Goal: Task Accomplishment & Management: Complete application form

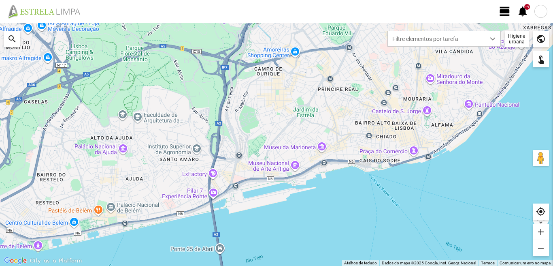
click at [502, 13] on span "view_day" at bounding box center [505, 11] width 12 height 12
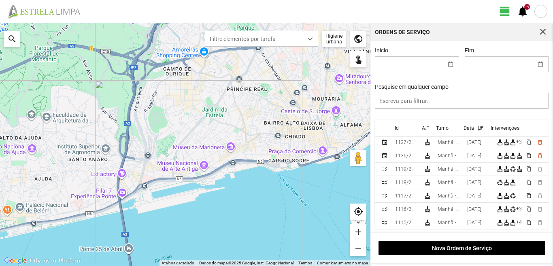
scroll to position [40, 0]
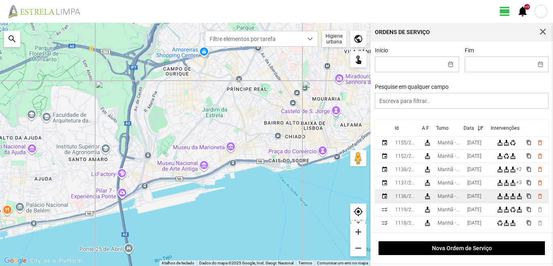
click at [469, 198] on td "[DATE]" at bounding box center [479, 195] width 30 height 13
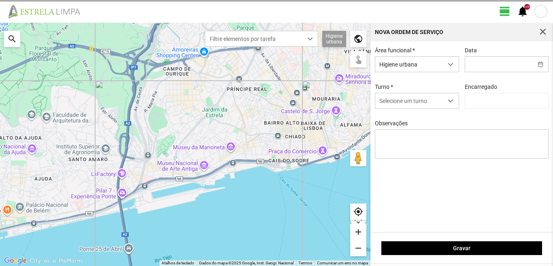
type input "[PERSON_NAME]"
type input "[DATE]"
type textarea "36-45-49-Ferias Eo-38-Descanso Ao serviço-6-10-17-22-25-39-44-47-50"
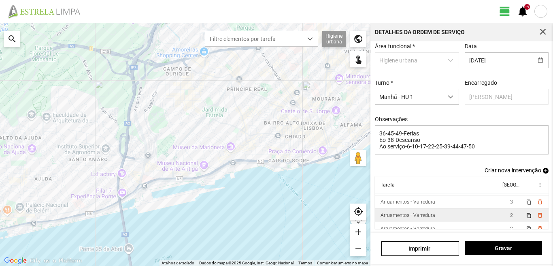
scroll to position [18, 0]
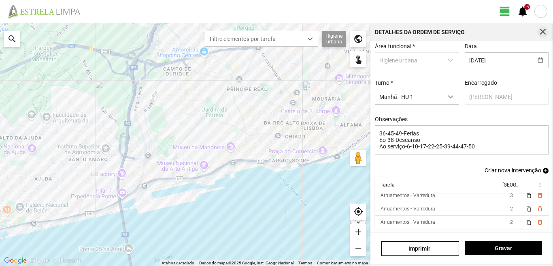
click at [539, 28] on button "button" at bounding box center [542, 31] width 11 height 11
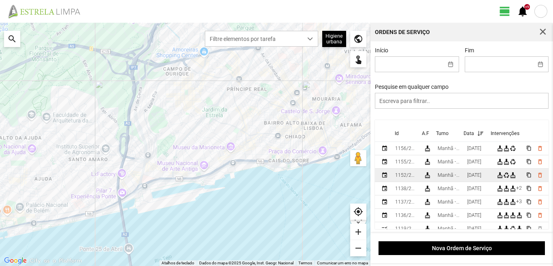
scroll to position [40, 0]
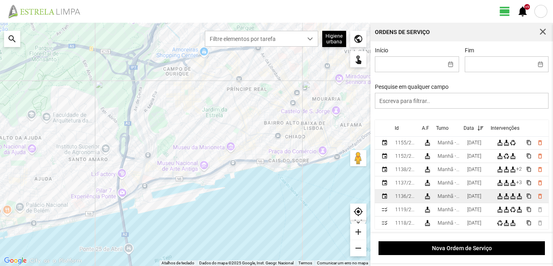
click at [464, 195] on td "Manhã - HU 1" at bounding box center [449, 195] width 30 height 13
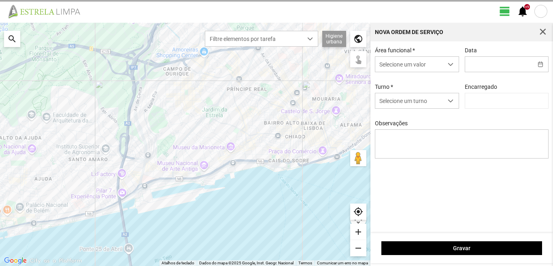
type input "[DATE]"
type textarea "36-45-49-Ferias Eo-38-Descanso Ao serviço-6-10-17-22-25-39-44-47-50"
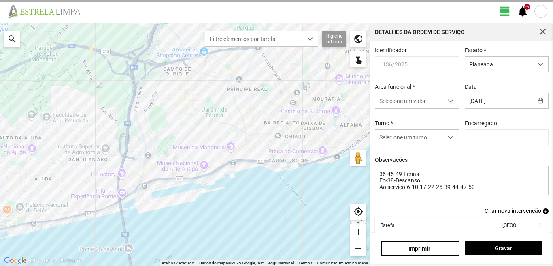
type input "[PERSON_NAME]"
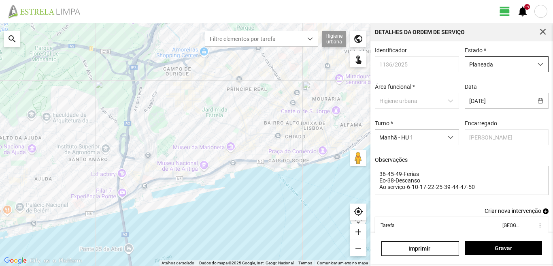
click at [490, 61] on span "Planeada" at bounding box center [499, 64] width 68 height 15
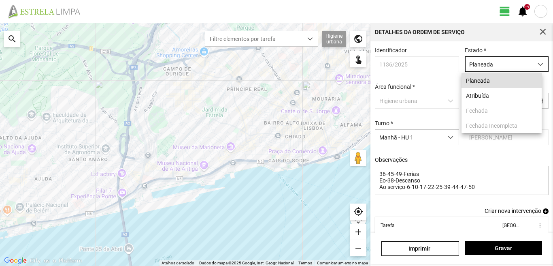
scroll to position [4, 36]
click at [480, 95] on li "Atribuída" at bounding box center [501, 95] width 80 height 15
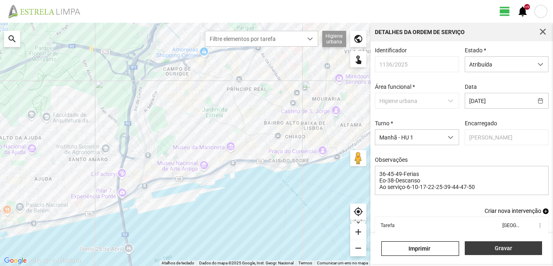
click at [494, 247] on span "Gravar" at bounding box center [503, 247] width 69 height 6
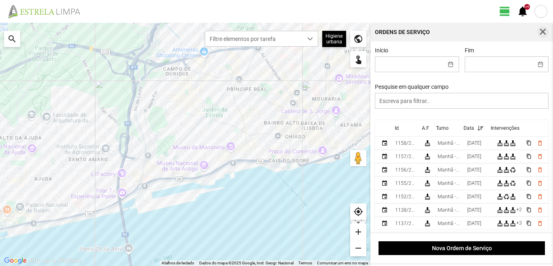
click at [546, 31] on span "button" at bounding box center [542, 31] width 7 height 7
click at [546, 31] on aside "Ordens de Serviço Início Fim Pesquise em qualquer campo Id A.F Turno Data Inter…" at bounding box center [461, 144] width 183 height 243
